Goal: Task Accomplishment & Management: Manage account settings

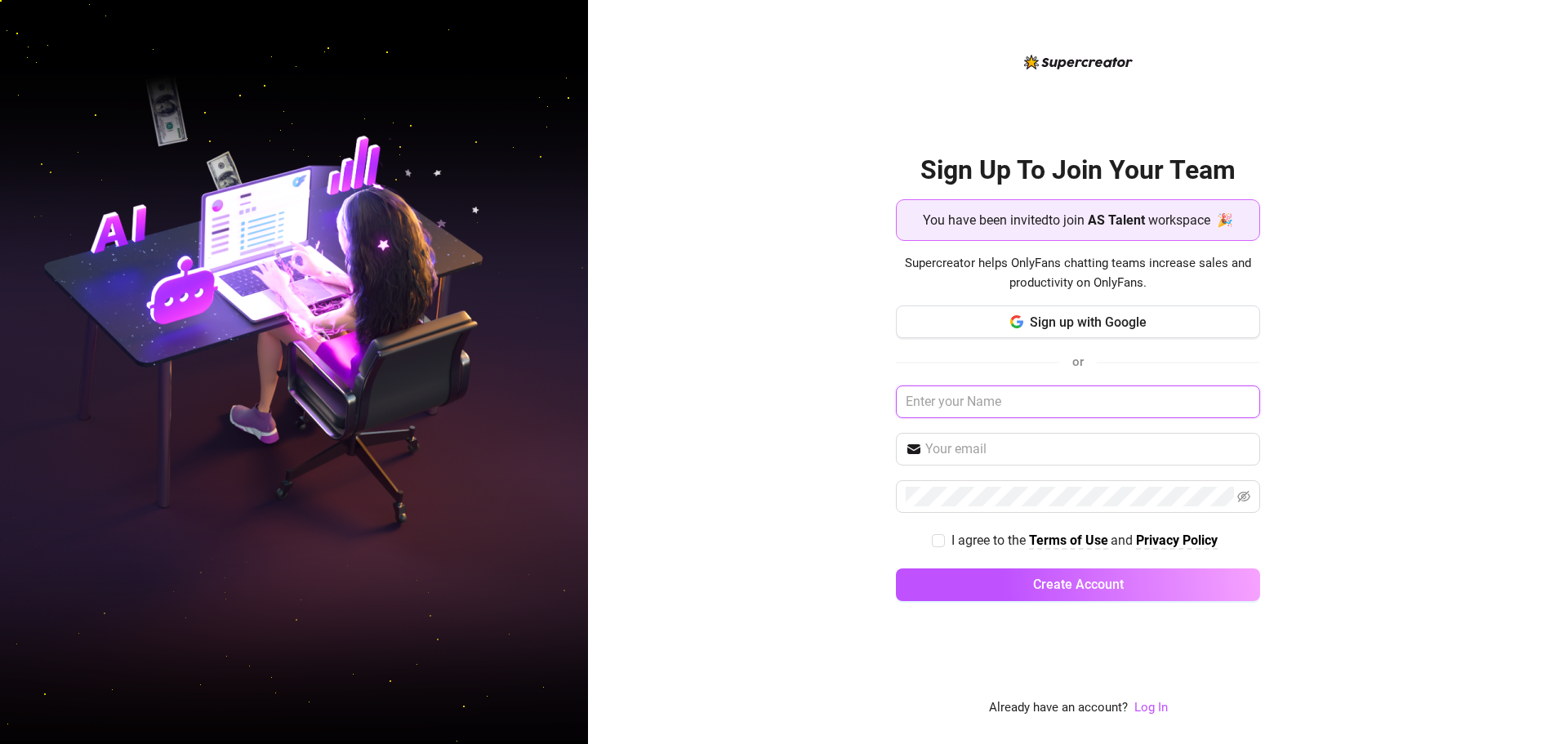
click at [1042, 405] on input "text" at bounding box center [1077, 402] width 364 height 32
type input "фТИВН"
type input "Ф"
type input "aNDY"
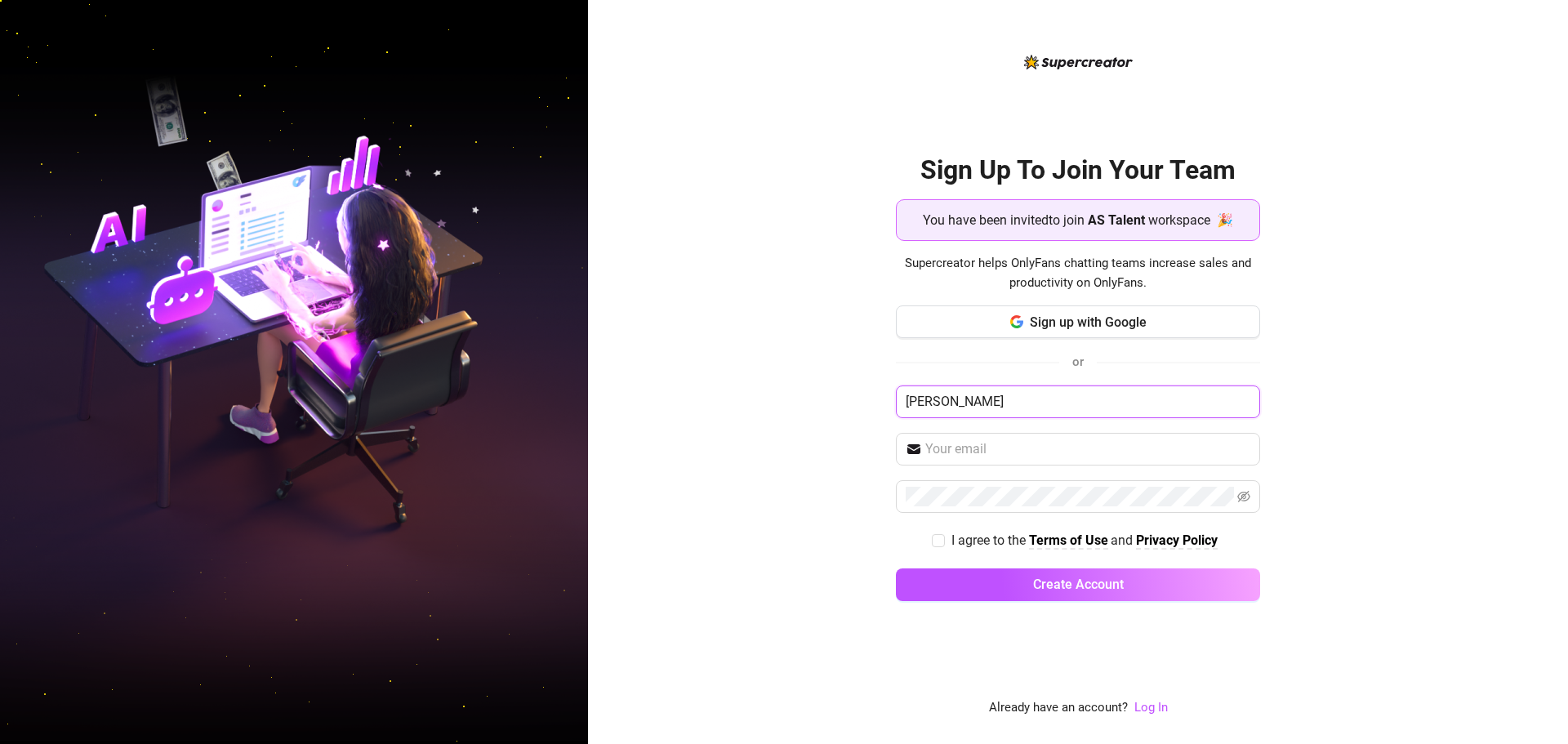
type input "Andy"
type input "Support [PERSON_NAME]"
click at [1025, 464] on span at bounding box center [1077, 449] width 364 height 32
click at [1025, 457] on input "text" at bounding box center [1087, 449] width 325 height 20
click at [1039, 448] on input "text" at bounding box center [1087, 449] width 325 height 20
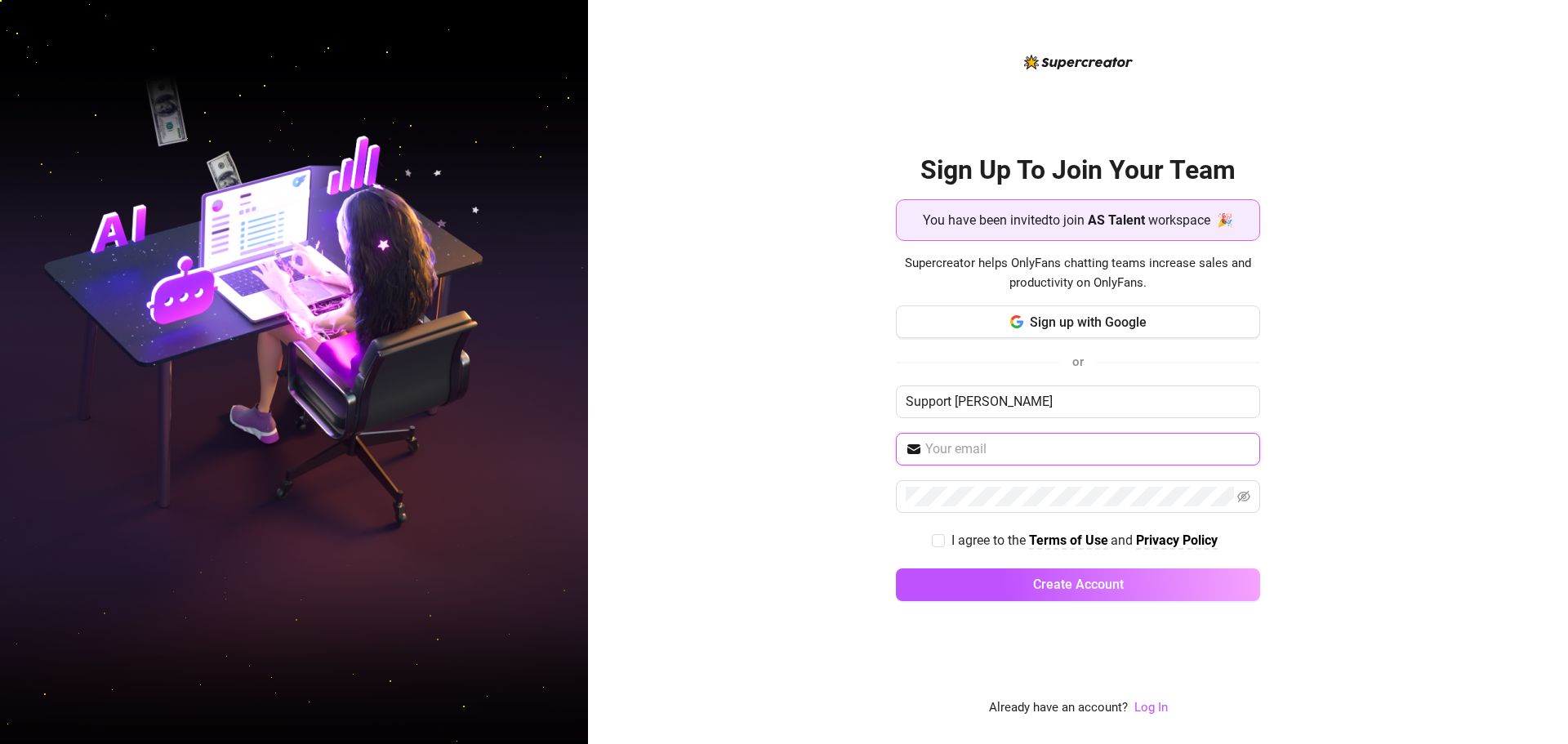
type input "[EMAIL_ADDRESS][DOMAIN_NAME]"
click at [1254, 491] on span at bounding box center [1077, 496] width 364 height 32
click at [1246, 494] on icon "eye-invisible" at bounding box center [1243, 496] width 13 height 11
click at [1246, 494] on icon "eye" at bounding box center [1243, 496] width 13 height 13
click at [960, 540] on span "I agree to the" at bounding box center [989, 540] width 77 height 15
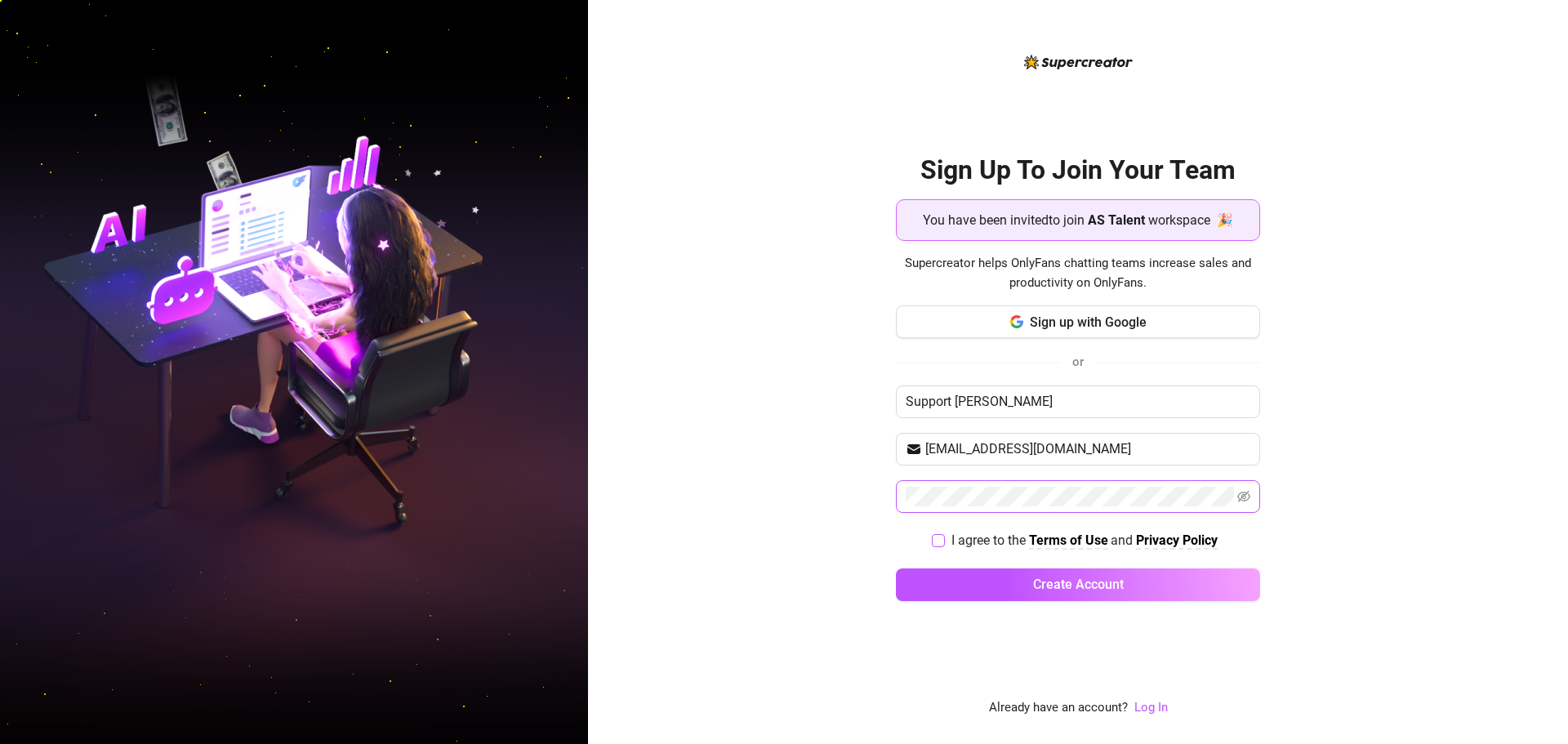
click at [939, 532] on label "I agree to the Terms of Use and Privacy Policy" at bounding box center [1077, 539] width 292 height 20
click at [939, 534] on input "I agree to the Terms of Use and Privacy Policy" at bounding box center [937, 540] width 11 height 11
checkbox input "true"
drag, startPoint x: 961, startPoint y: 590, endPoint x: 953, endPoint y: 583, distance: 10.6
click at [962, 590] on button "Create Account" at bounding box center [1077, 585] width 364 height 32
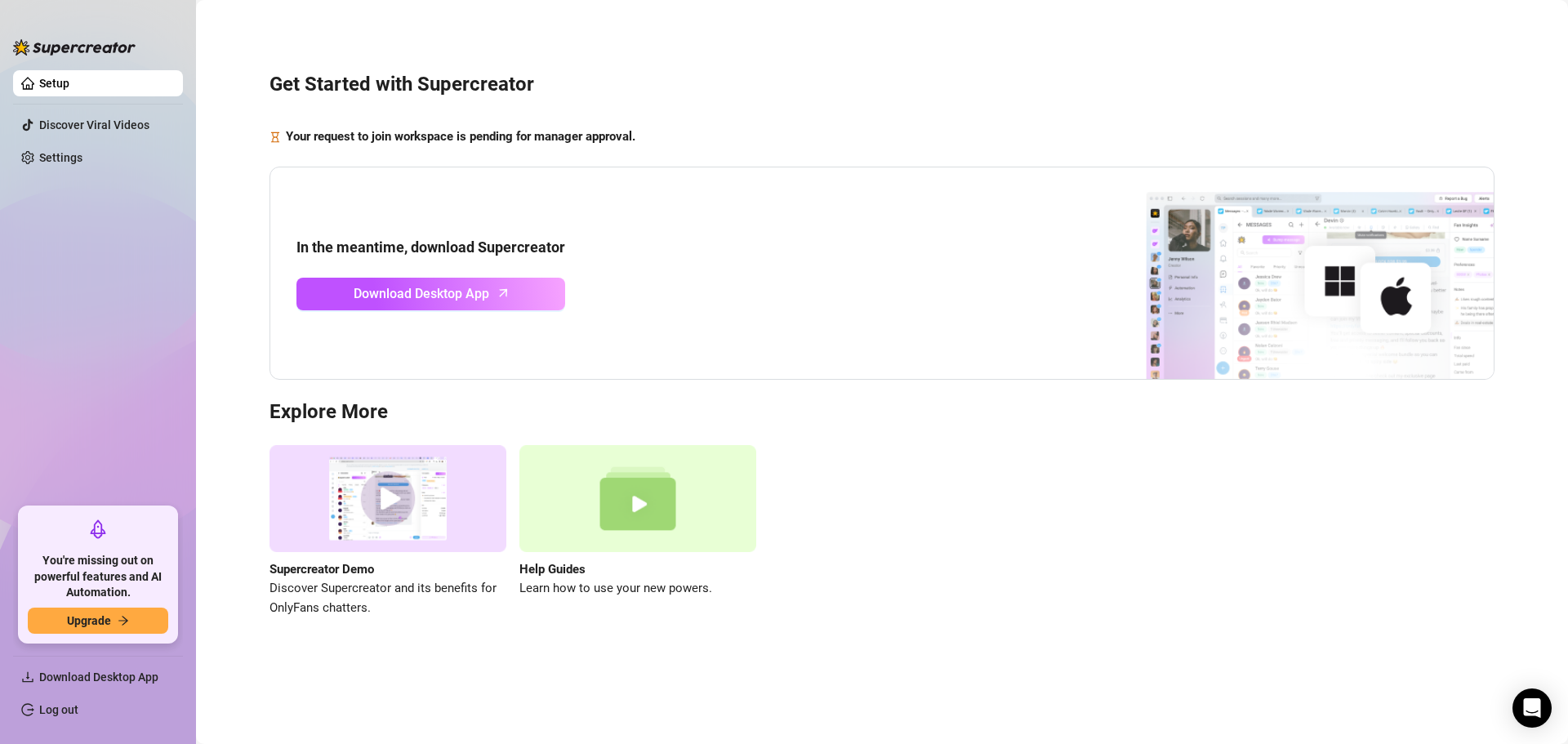
click at [90, 235] on ul "Setup Discover Viral Videos Settings" at bounding box center [98, 282] width 170 height 437
click at [83, 151] on link "Settings" at bounding box center [60, 158] width 43 height 13
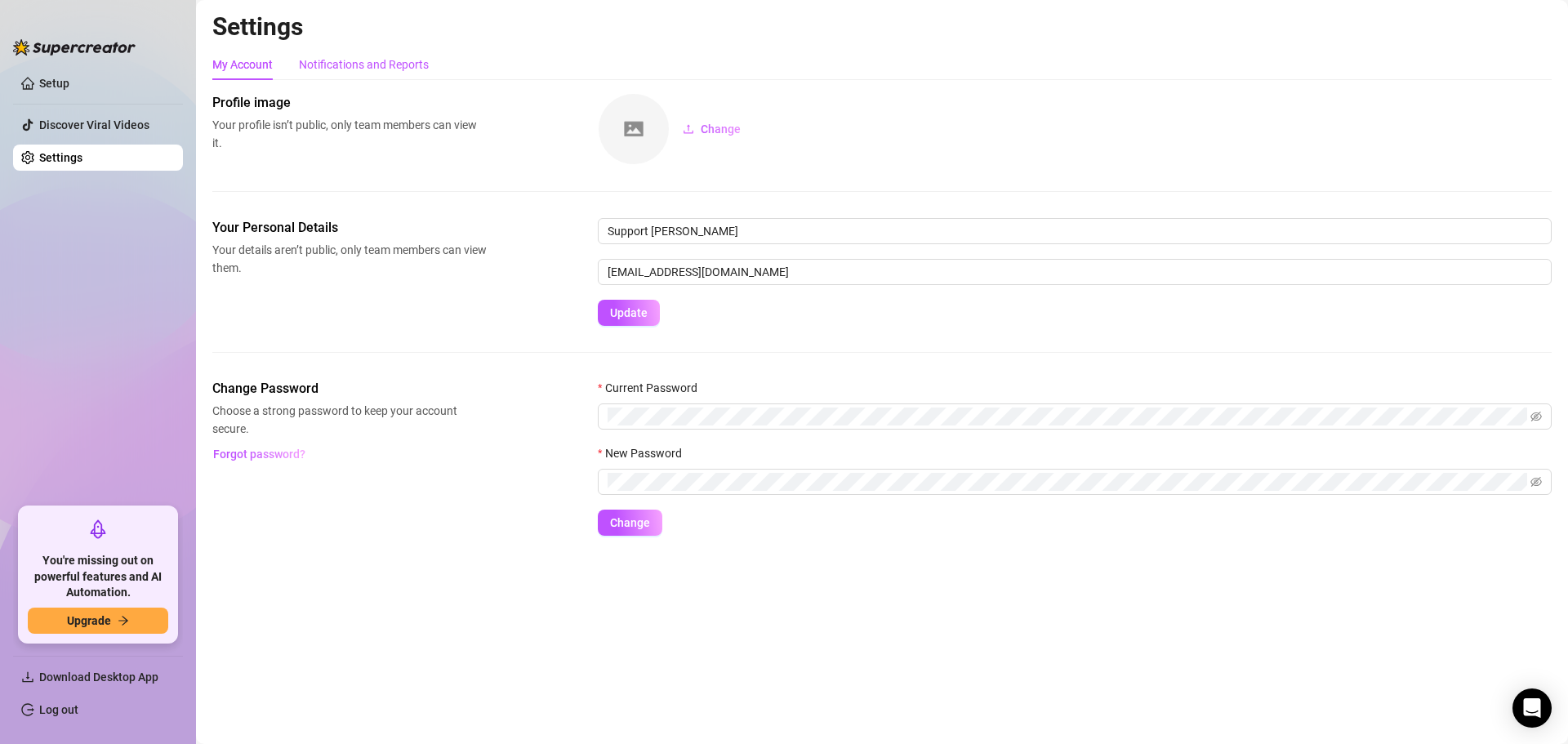
click at [330, 71] on div "Notifications and Reports" at bounding box center [364, 64] width 130 height 18
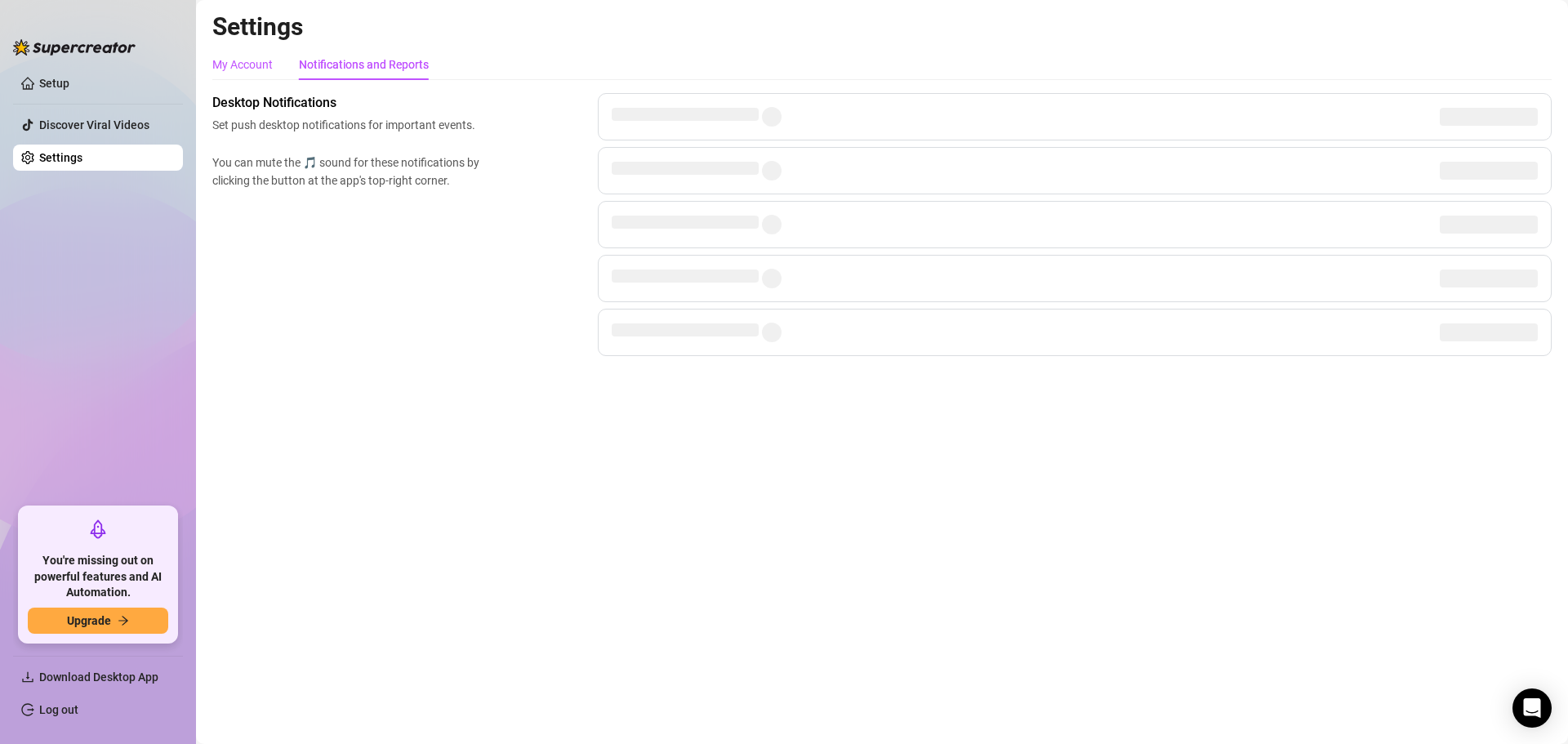
click at [257, 61] on div "My Account" at bounding box center [242, 64] width 60 height 18
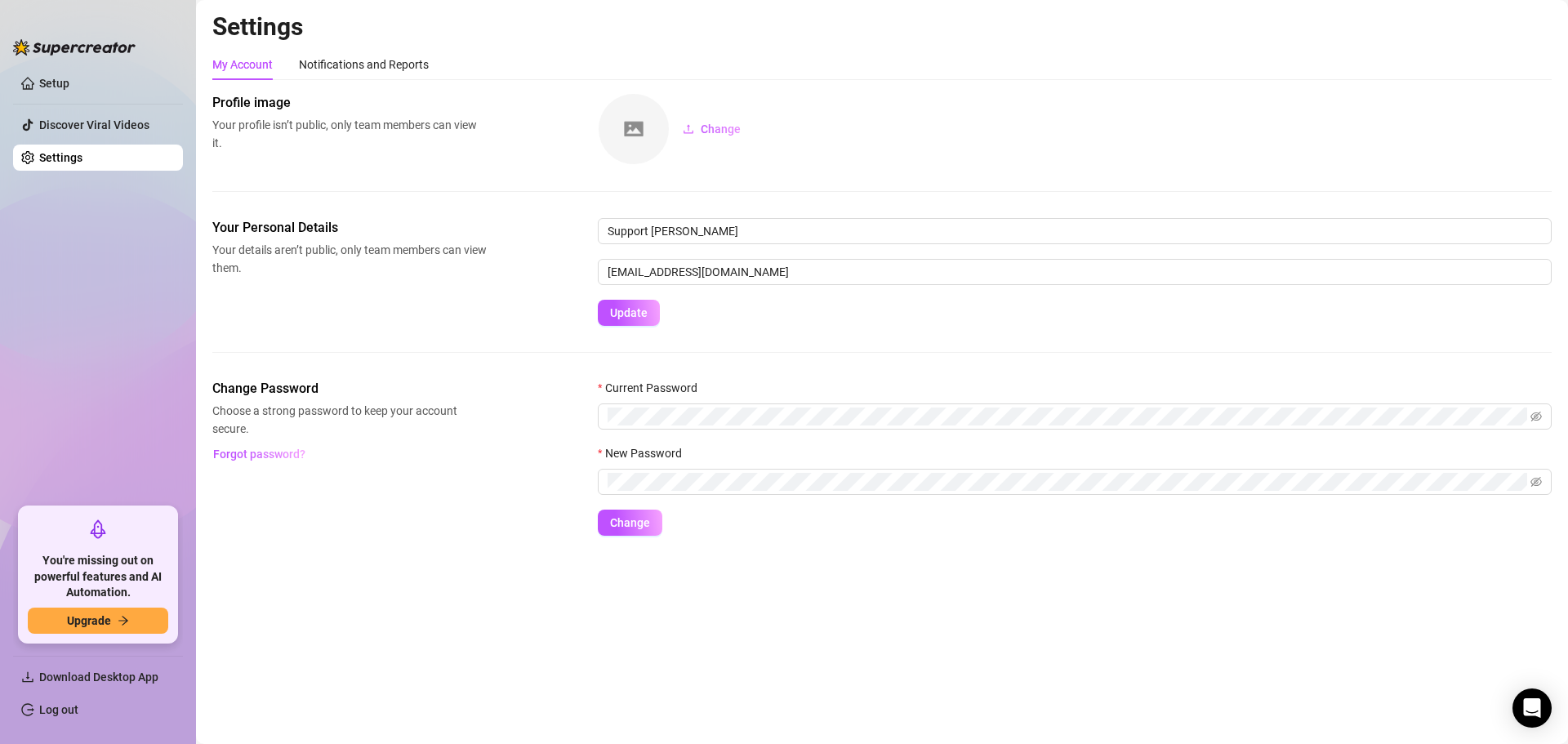
click at [70, 67] on ul "Setup Discover Viral Videos Settings" at bounding box center [98, 282] width 170 height 437
click at [61, 79] on link "Setup" at bounding box center [54, 84] width 30 height 13
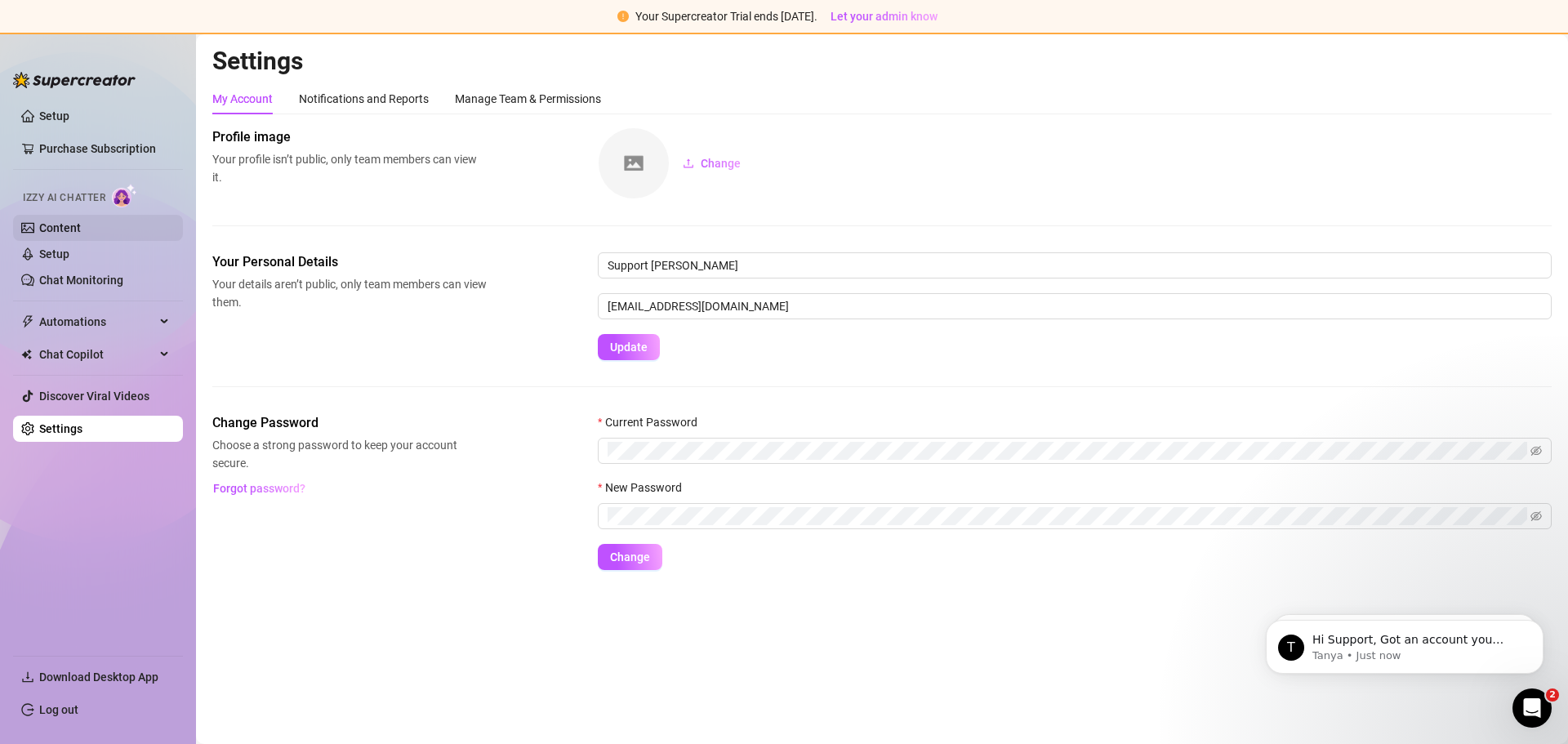
click at [78, 221] on link "Content" at bounding box center [60, 228] width 42 height 13
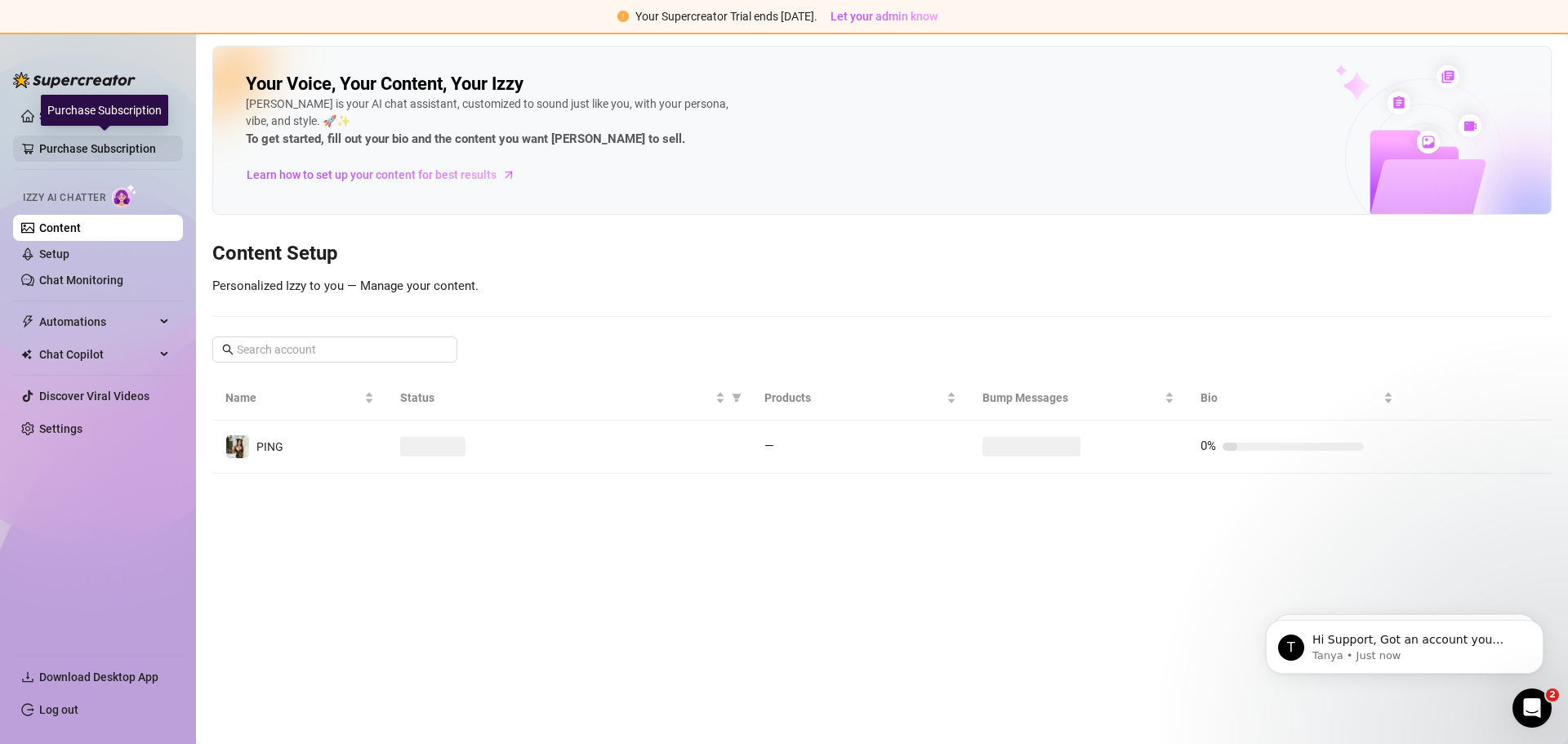
click at [111, 143] on link "Purchase Subscription" at bounding box center [104, 148] width 131 height 26
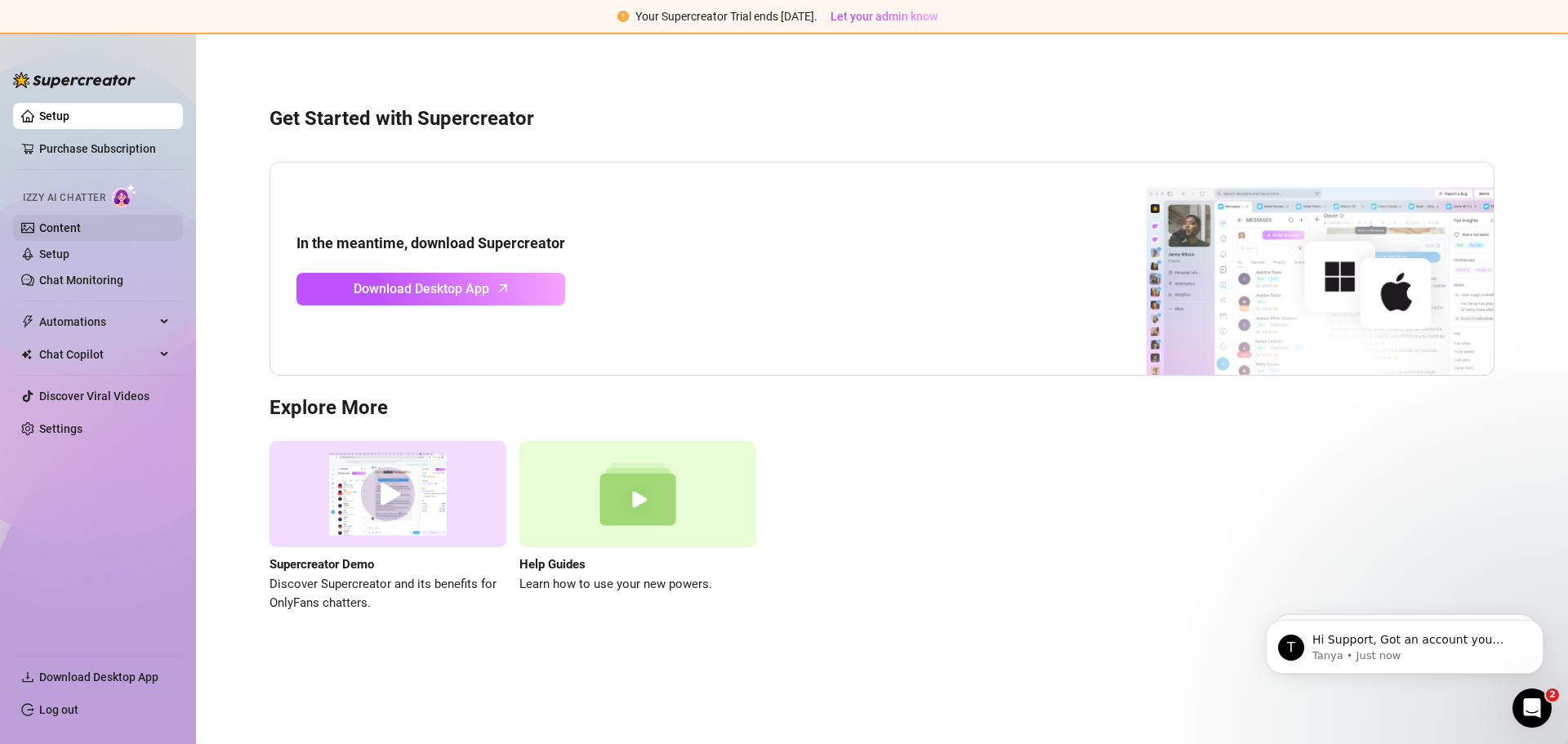
click at [79, 231] on link "Content" at bounding box center [60, 228] width 42 height 13
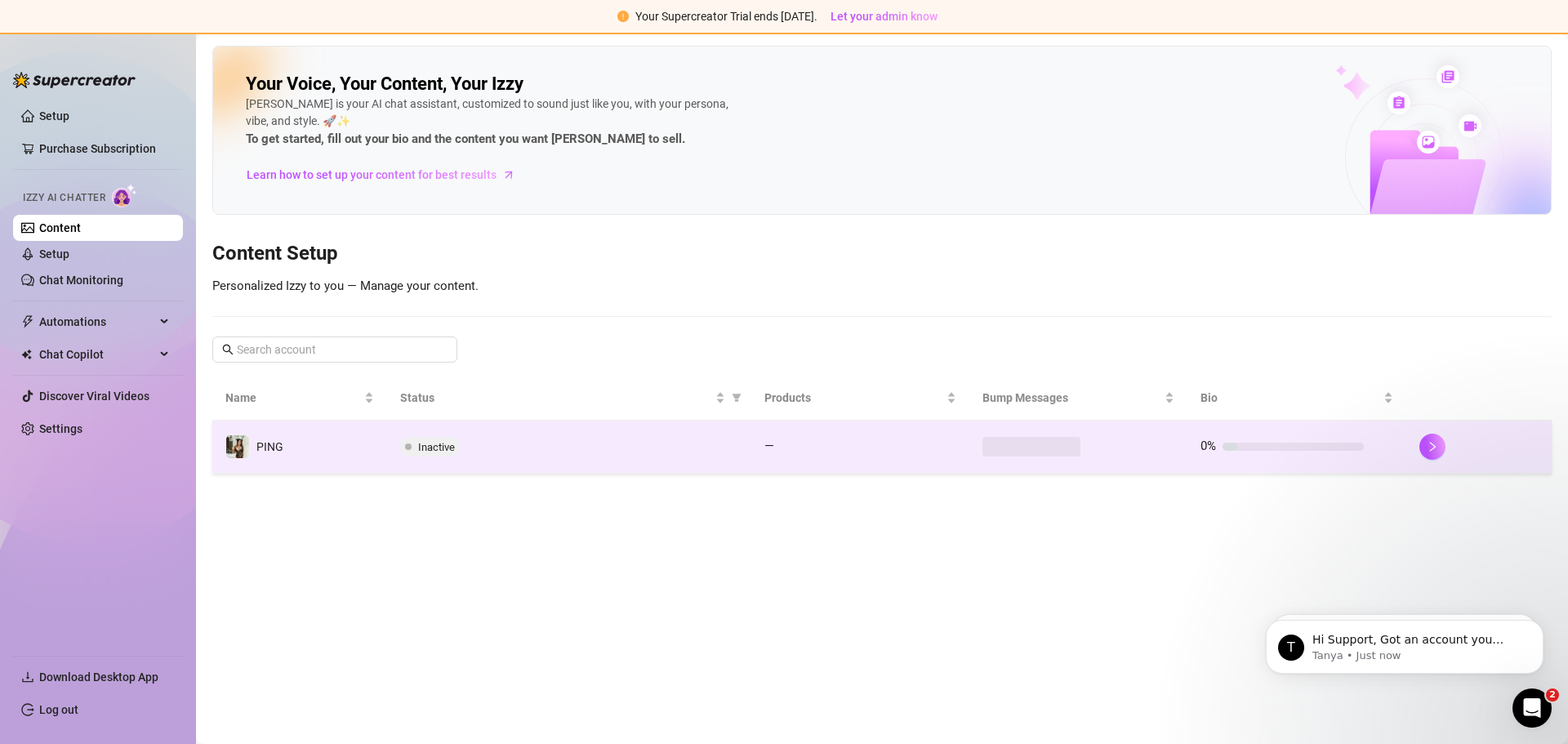
click at [639, 442] on div "Inactive" at bounding box center [569, 447] width 338 height 20
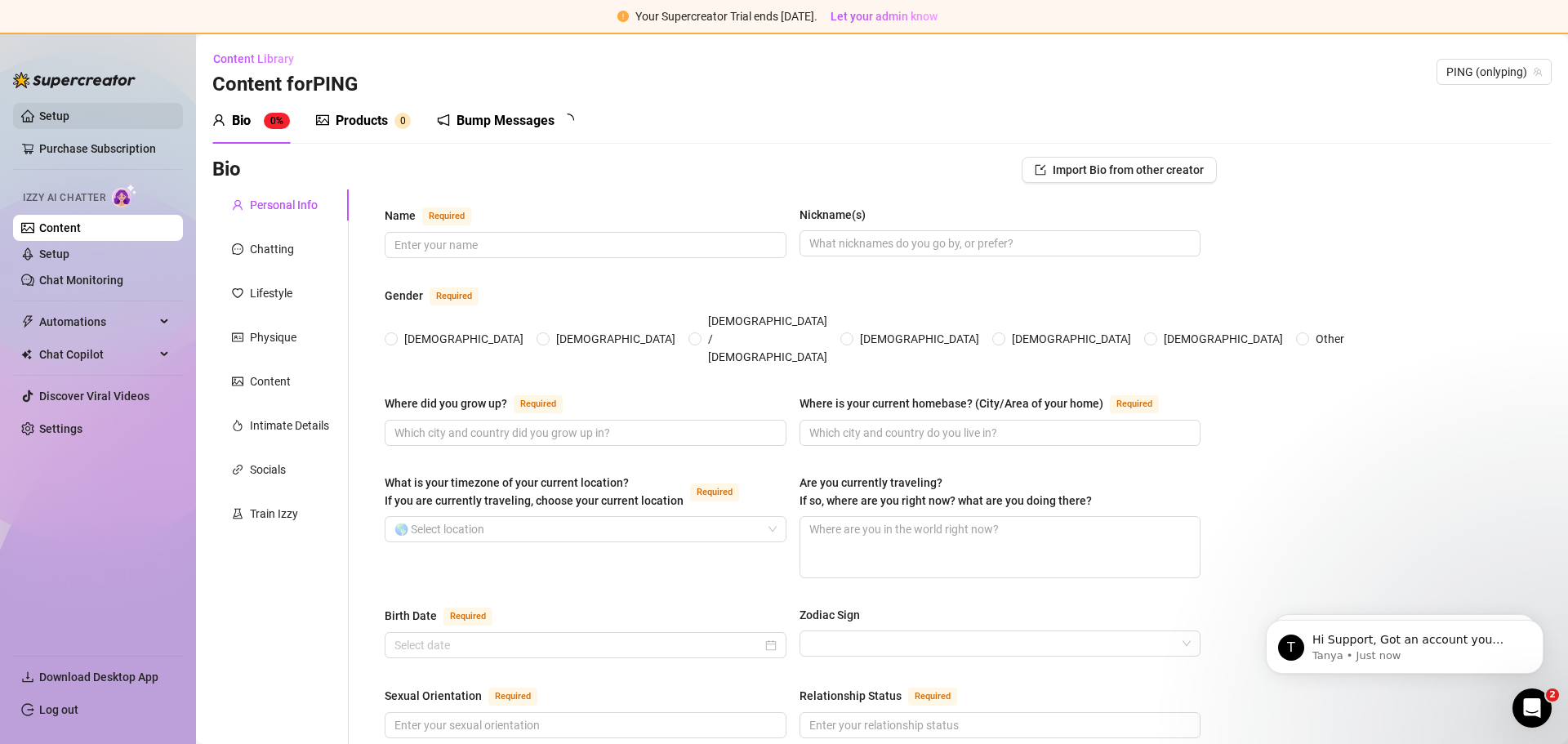
click at [59, 110] on link "Setup" at bounding box center [54, 116] width 30 height 13
